Goal: Find specific page/section: Find specific page/section

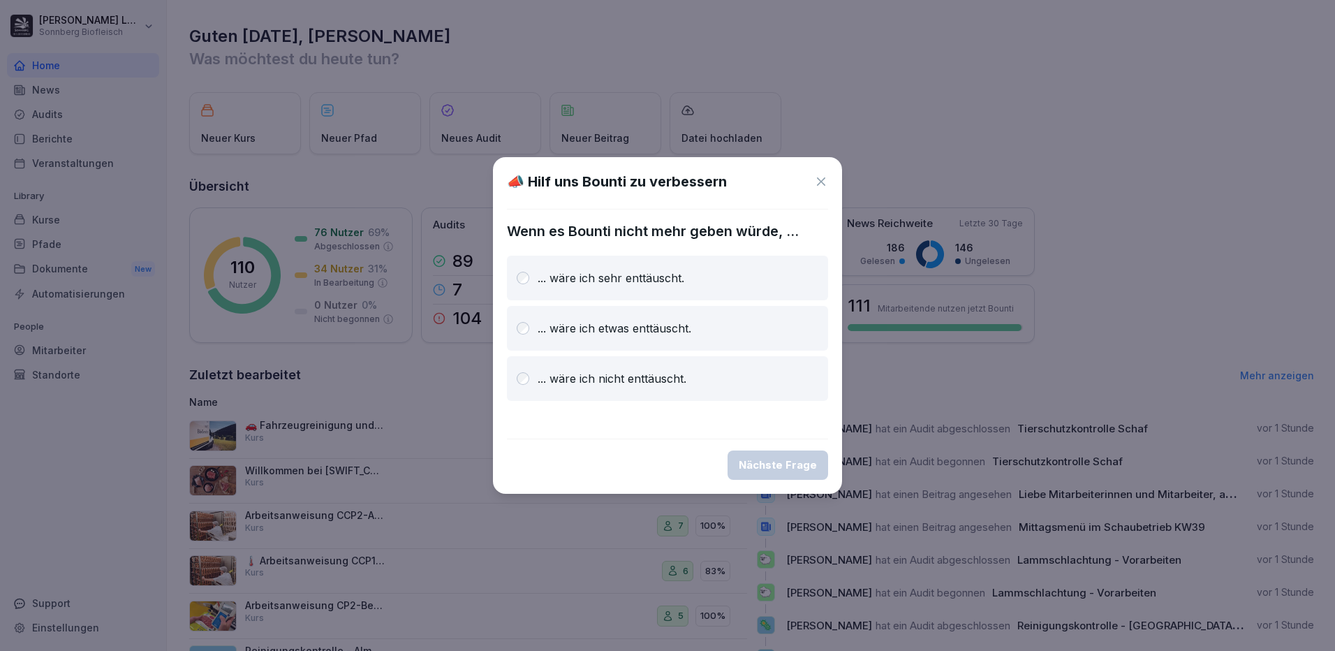
click at [615, 394] on div "... wäre ich nicht enttäuscht." at bounding box center [667, 378] width 321 height 45
click at [769, 464] on div "Nächste Frage" at bounding box center [778, 464] width 78 height 15
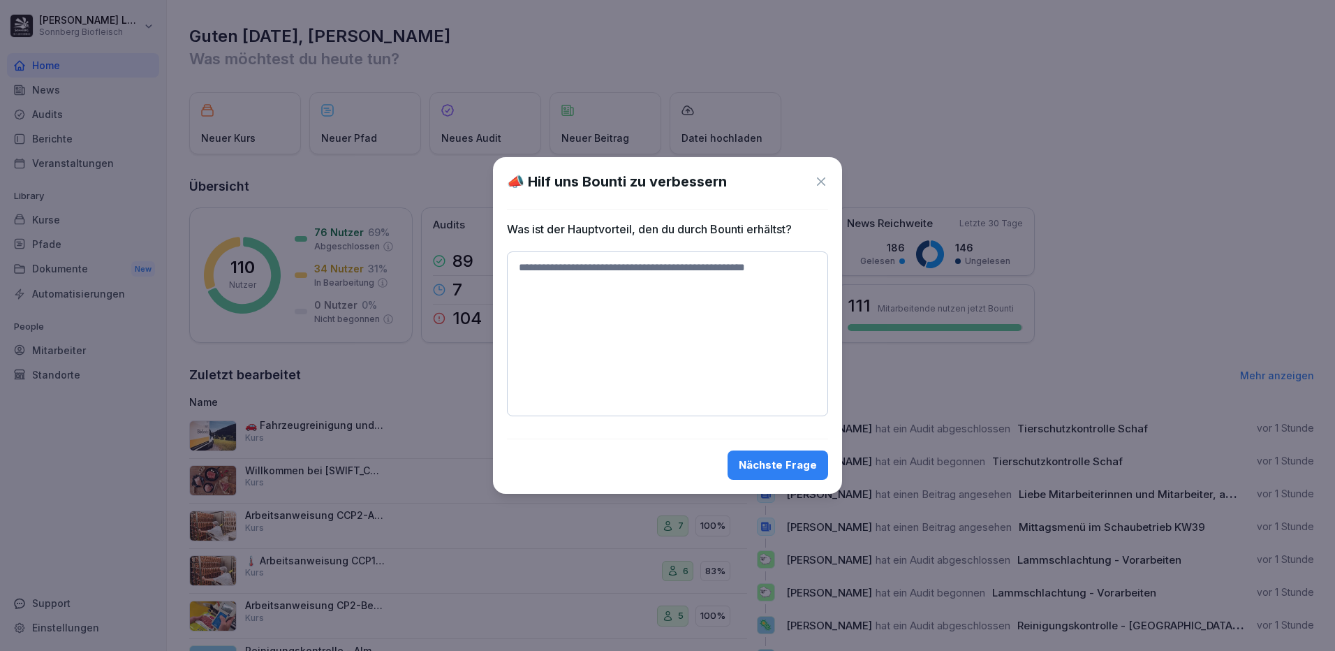
click at [820, 187] on icon at bounding box center [821, 182] width 14 height 14
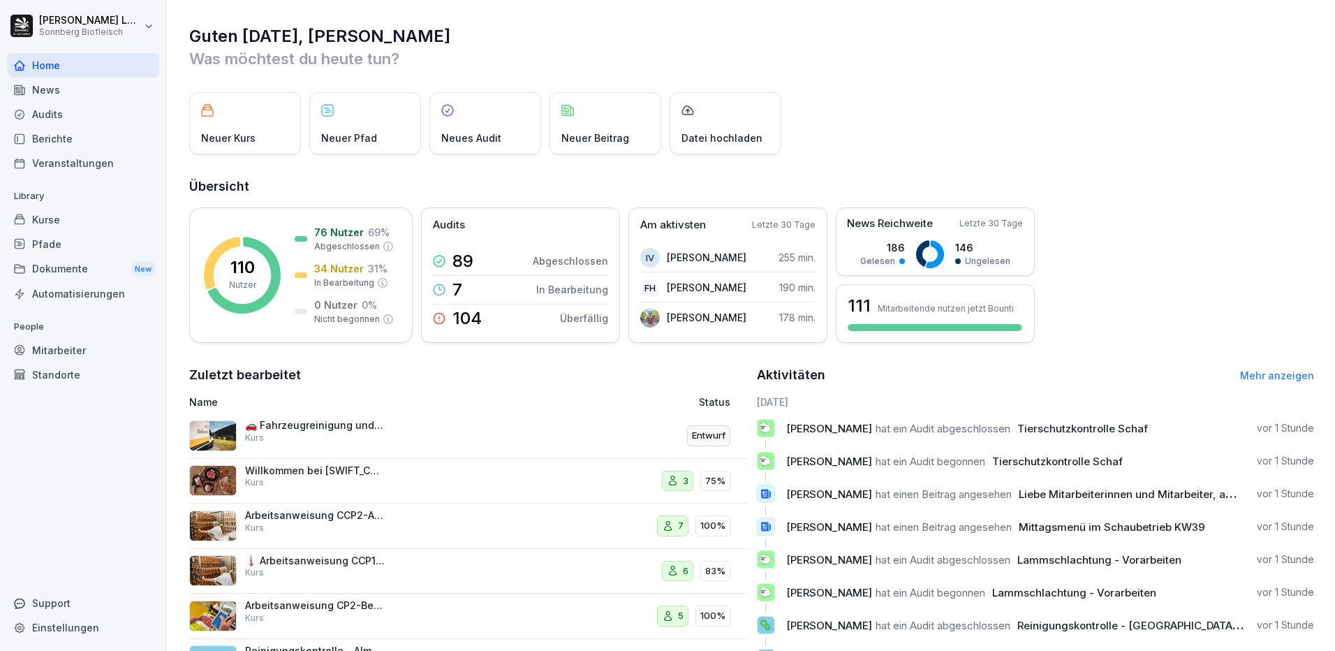
click at [72, 136] on div "Berichte" at bounding box center [83, 138] width 152 height 24
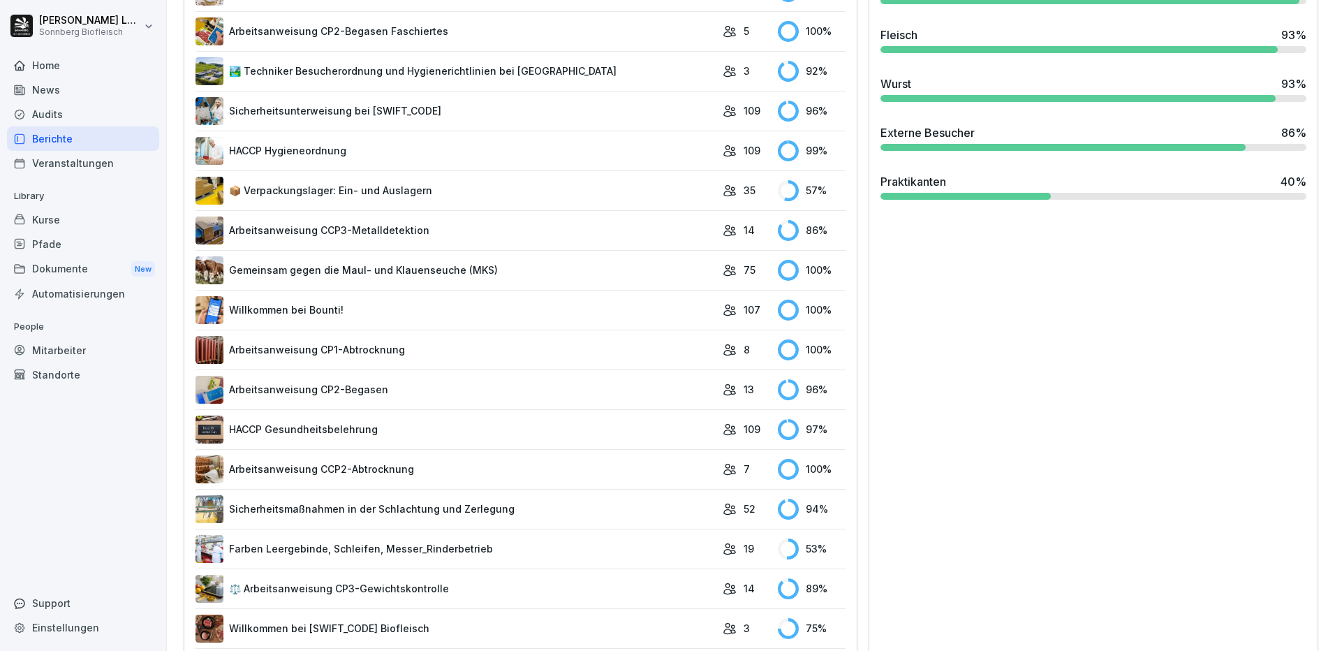
scroll to position [559, 0]
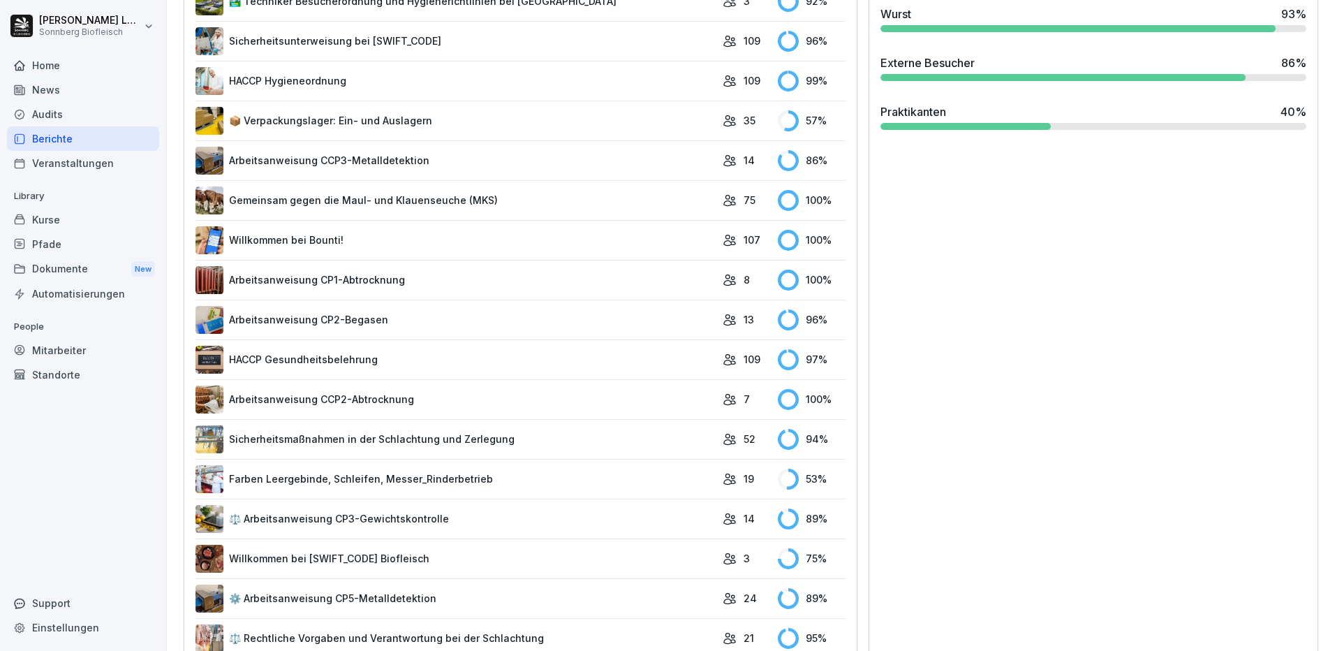
click at [367, 476] on link "Farben Leergebinde, Schleifen, Messer_Rinderbetrieb" at bounding box center [455, 479] width 520 height 28
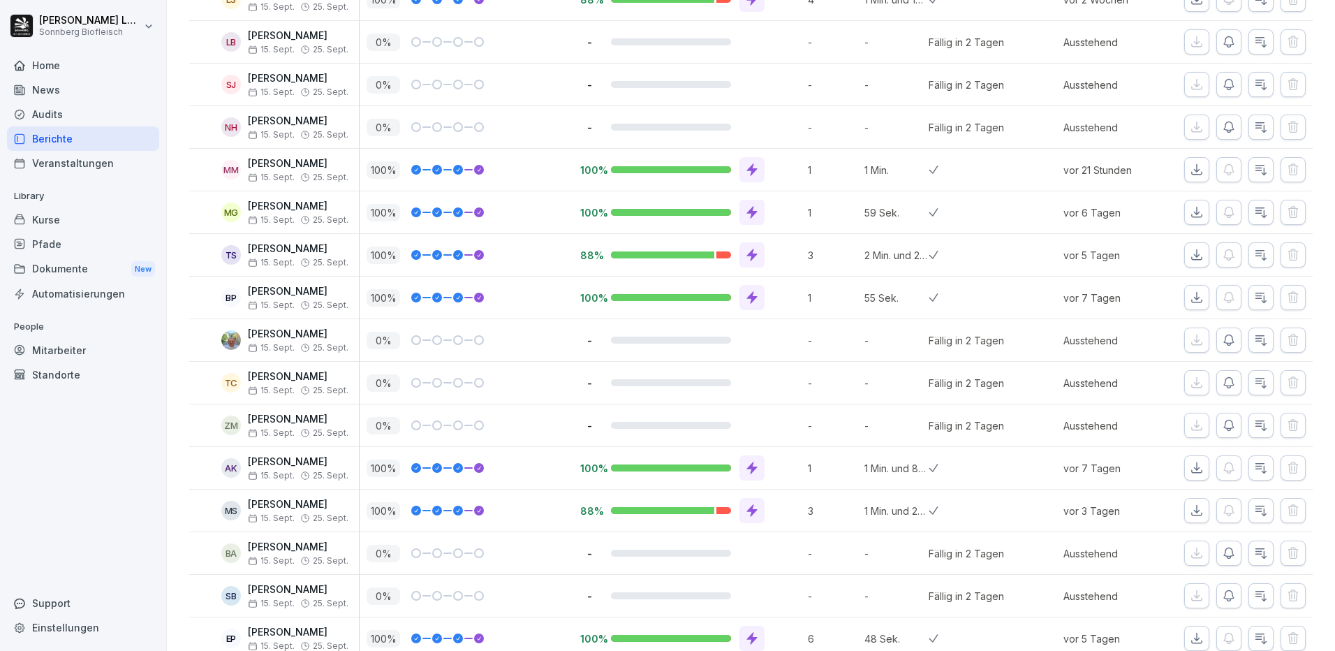
scroll to position [460, 0]
